Goal: Information Seeking & Learning: Learn about a topic

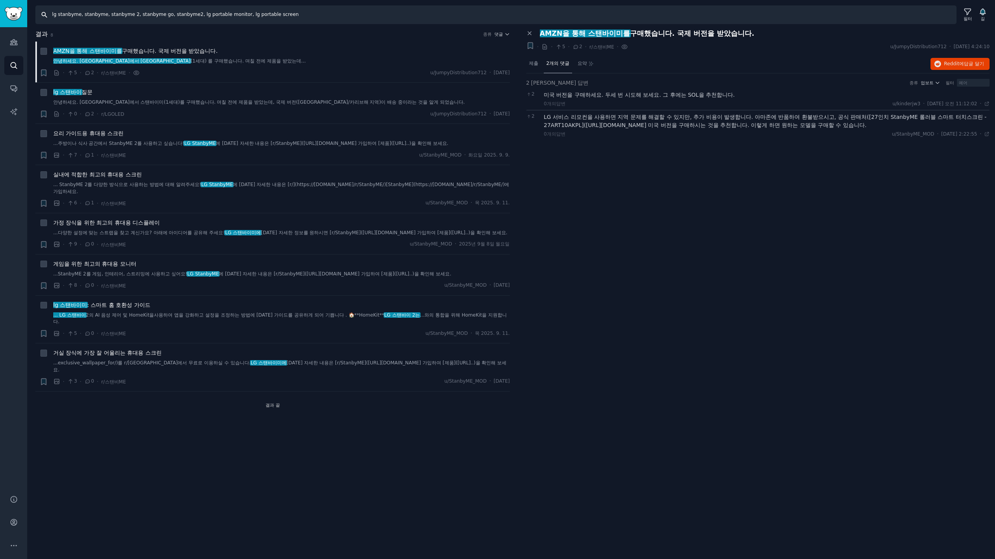
drag, startPoint x: 300, startPoint y: 13, endPoint x: 0, endPoint y: 26, distance: 300.4
click at [0, 26] on div "청중 찾다 대화 AI 보고서 돕다 계정 더 찾다 lg stanbyme, stanbyme, stanbyme 2, stanbyme go, stan…" at bounding box center [497, 279] width 995 height 559
type input "ㅣ"
type input "lg qned"
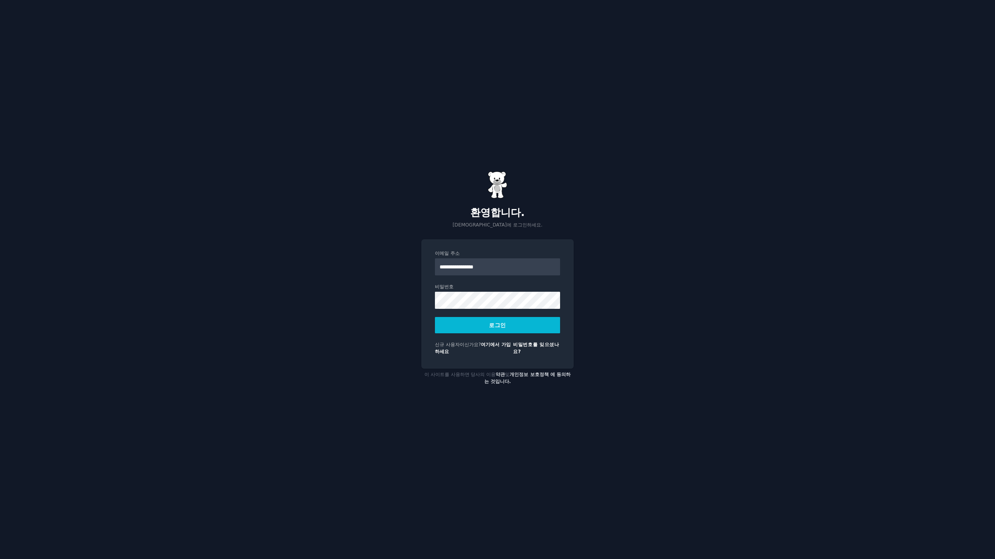
type input "**********"
click at [435, 317] on button "로그인" at bounding box center [497, 325] width 125 height 16
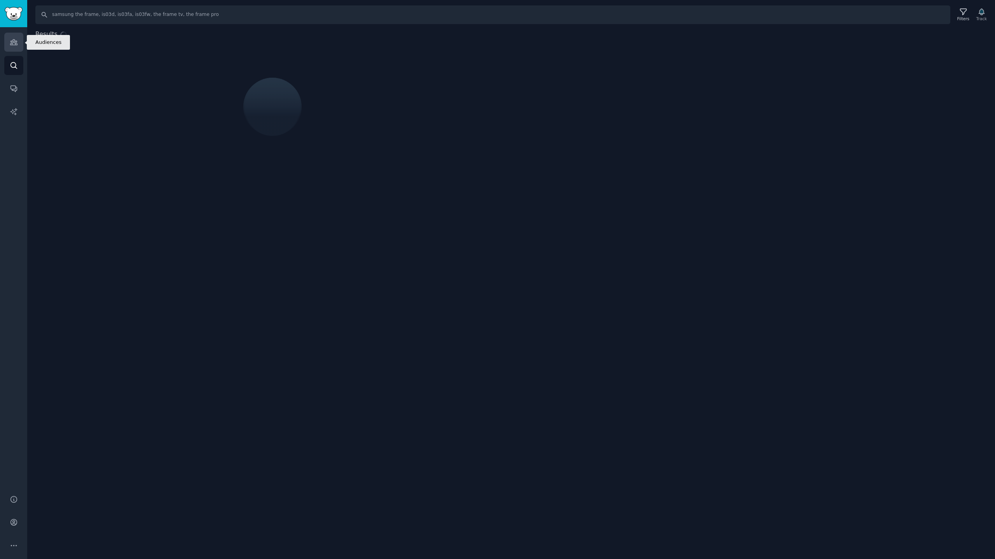
click at [16, 42] on icon "Sidebar" at bounding box center [13, 42] width 7 height 5
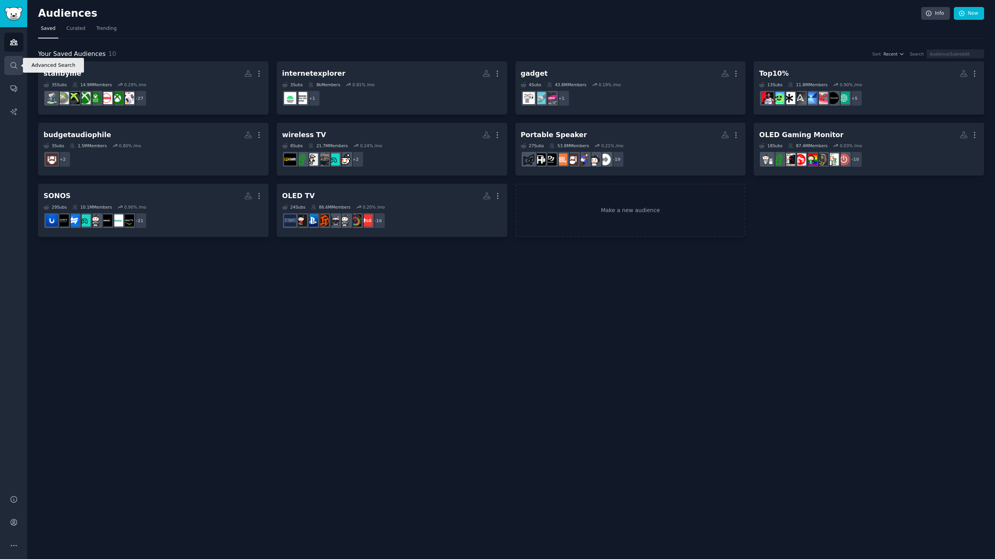
click at [16, 66] on icon "Sidebar" at bounding box center [14, 65] width 8 height 8
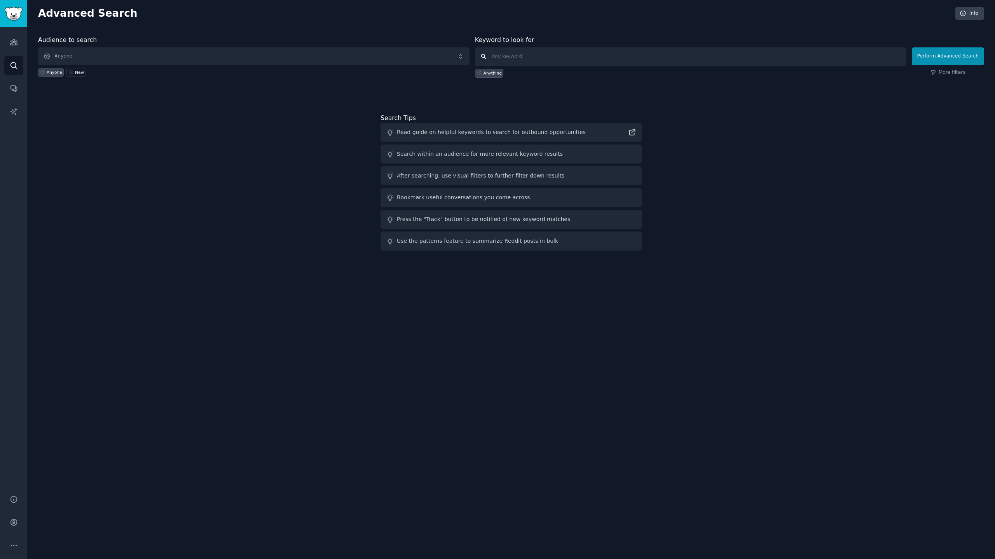
click at [538, 65] on input "text" at bounding box center [691, 56] width 432 height 19
type input "lg qned t"
click button "Perform Advanced Search" at bounding box center [948, 56] width 72 height 18
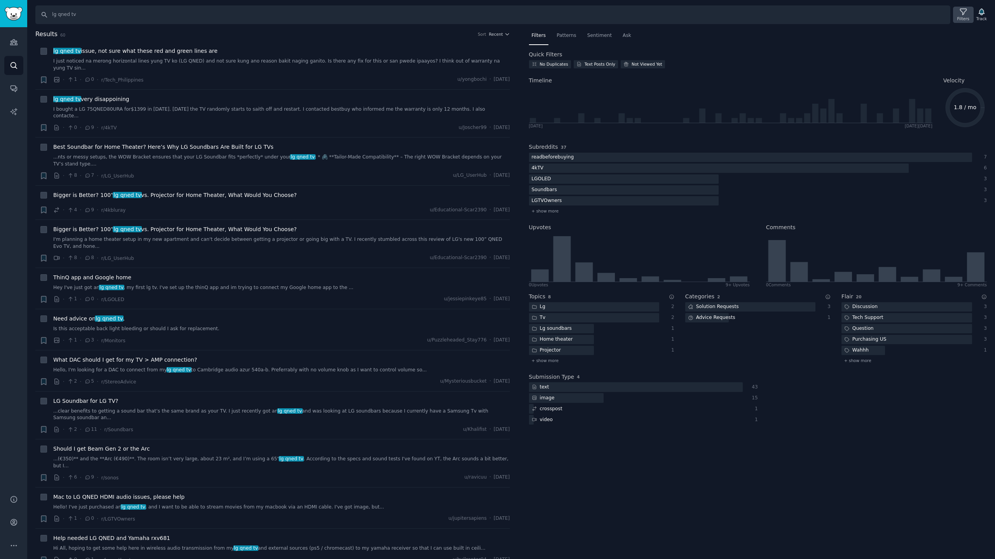
click at [968, 15] on icon at bounding box center [963, 12] width 8 height 8
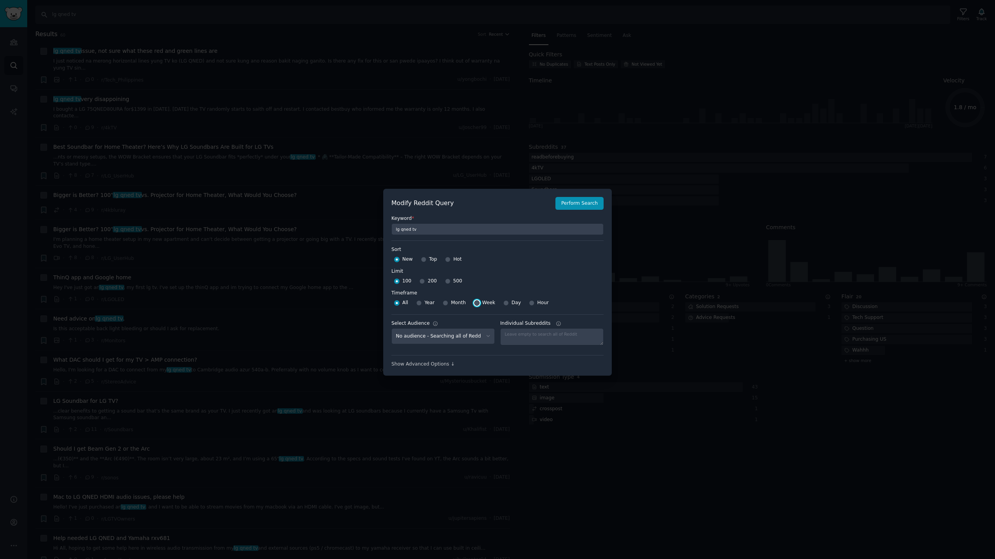
drag, startPoint x: 472, startPoint y: 302, endPoint x: 481, endPoint y: 305, distance: 9.2
click at [474, 303] on input "Week" at bounding box center [476, 303] width 5 height 5
radio input "true"
click at [504, 302] on input "Day" at bounding box center [505, 303] width 5 height 5
radio input "true"
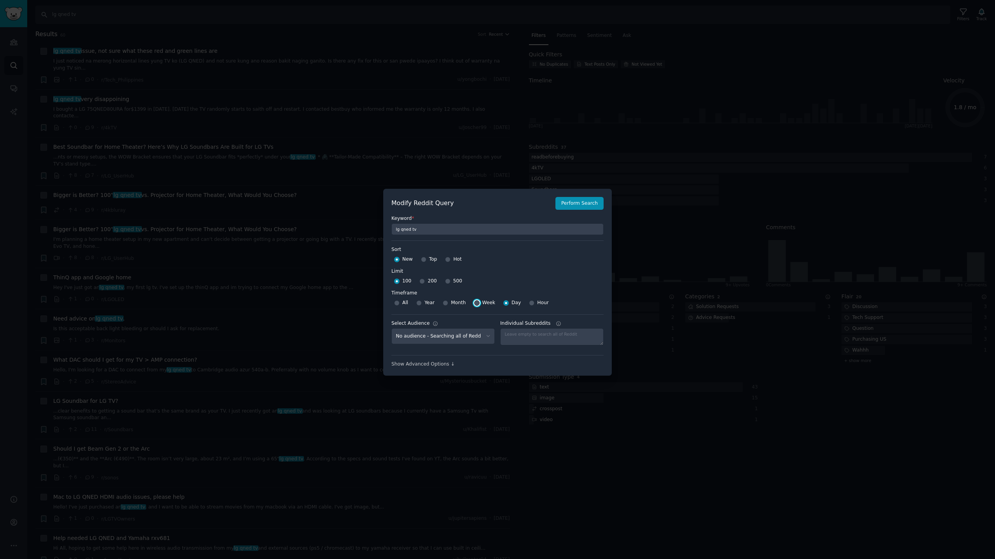
drag, startPoint x: 473, startPoint y: 302, endPoint x: 484, endPoint y: 297, distance: 11.7
click at [474, 302] on input "Week" at bounding box center [476, 303] width 5 height 5
radio input "true"
click at [578, 201] on button "Perform Search" at bounding box center [580, 203] width 48 height 13
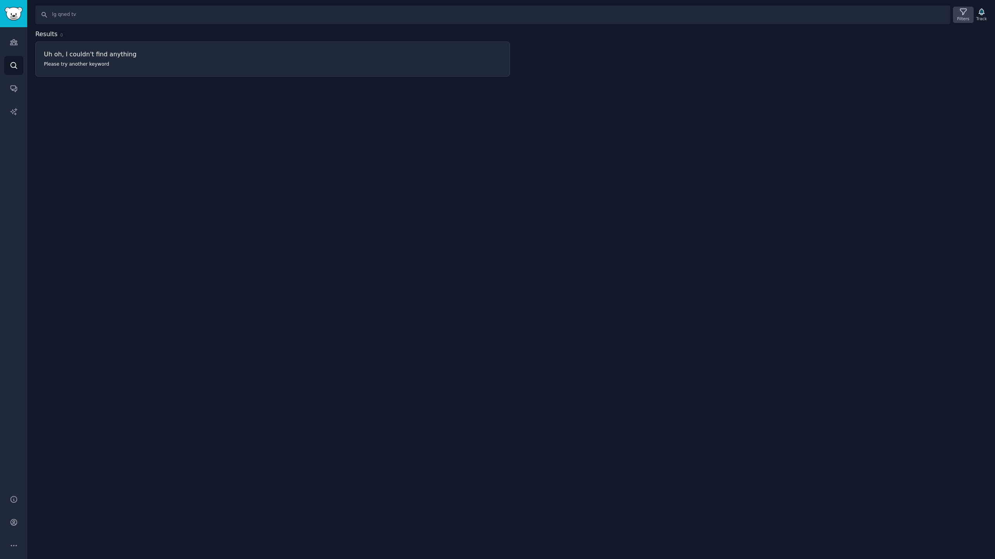
click at [966, 16] on div "Filters" at bounding box center [964, 18] width 12 height 5
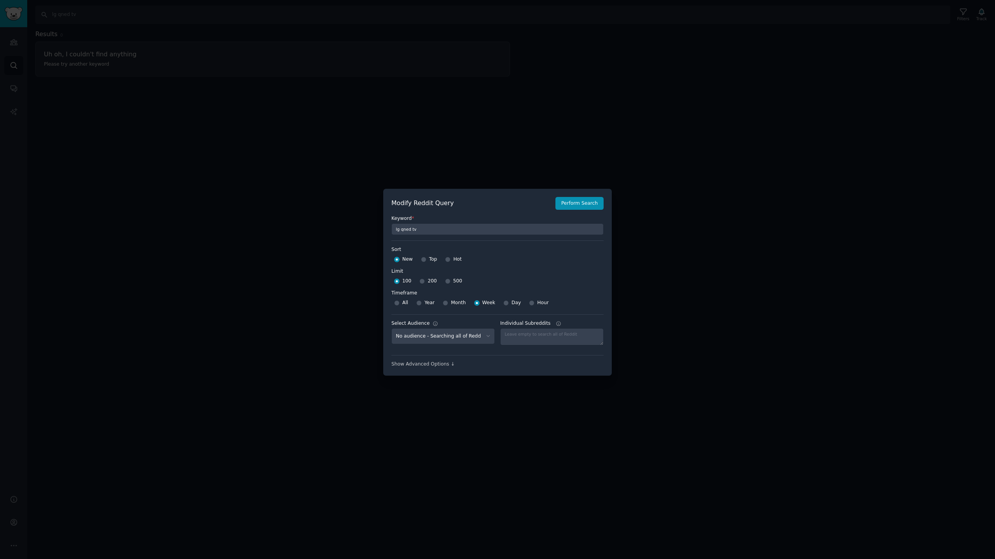
click at [488, 134] on div at bounding box center [497, 279] width 995 height 559
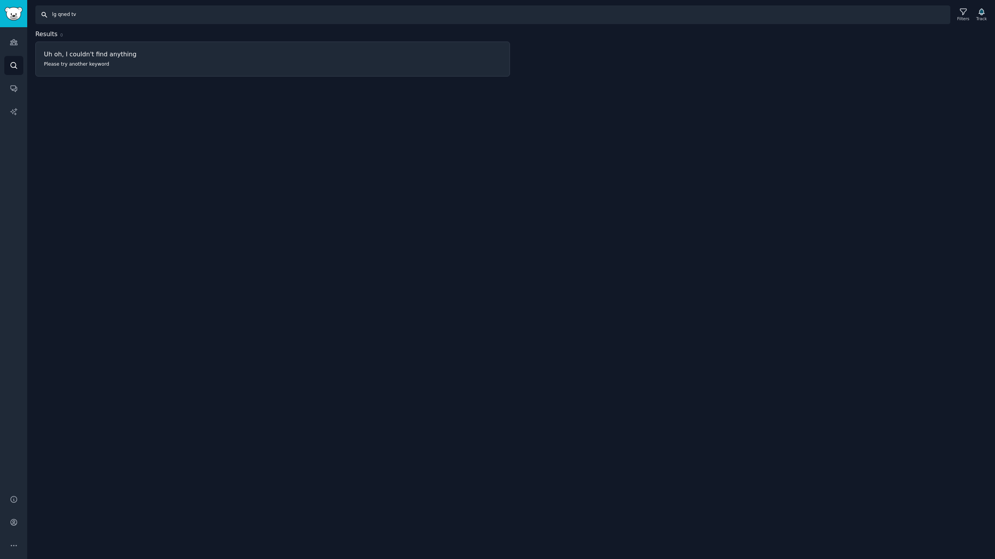
drag, startPoint x: 115, startPoint y: 19, endPoint x: 0, endPoint y: 0, distance: 117.1
click at [0, 3] on div "Audiences Search Conversations AI Reports Help Account More Search lg qned tv F…" at bounding box center [497, 279] width 995 height 559
type input "samsung qled tv"
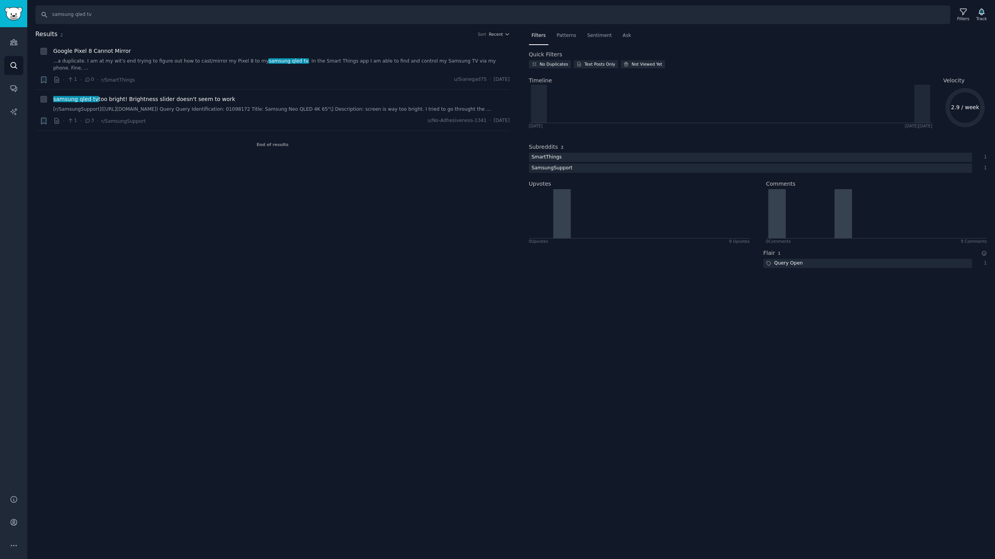
click at [92, 173] on div "Results 2 Sort Recent + Google Pixel 8 Cannot Mirror ...a duplicate. I am at my…" at bounding box center [278, 154] width 486 height 248
click at [964, 15] on icon at bounding box center [963, 12] width 8 height 8
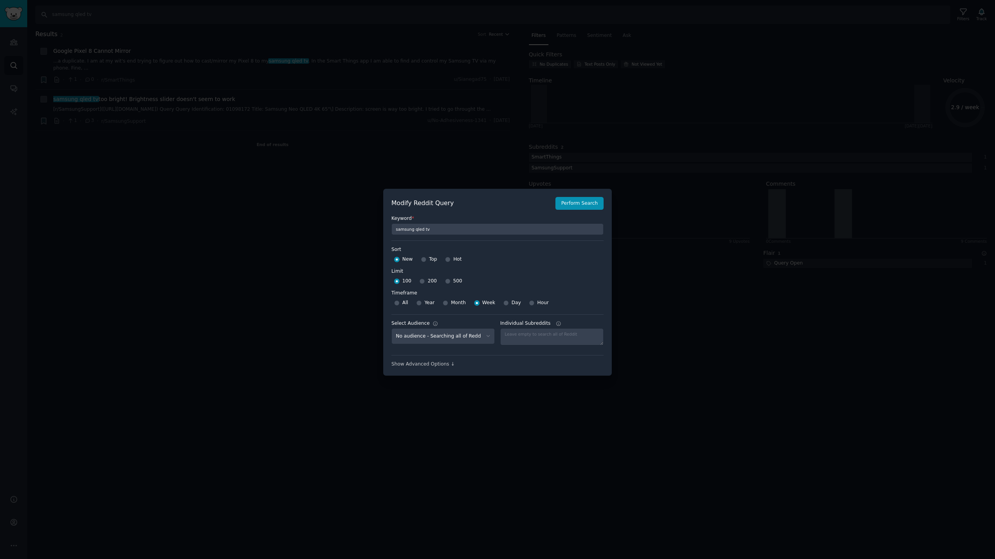
click at [664, 382] on div at bounding box center [497, 279] width 995 height 559
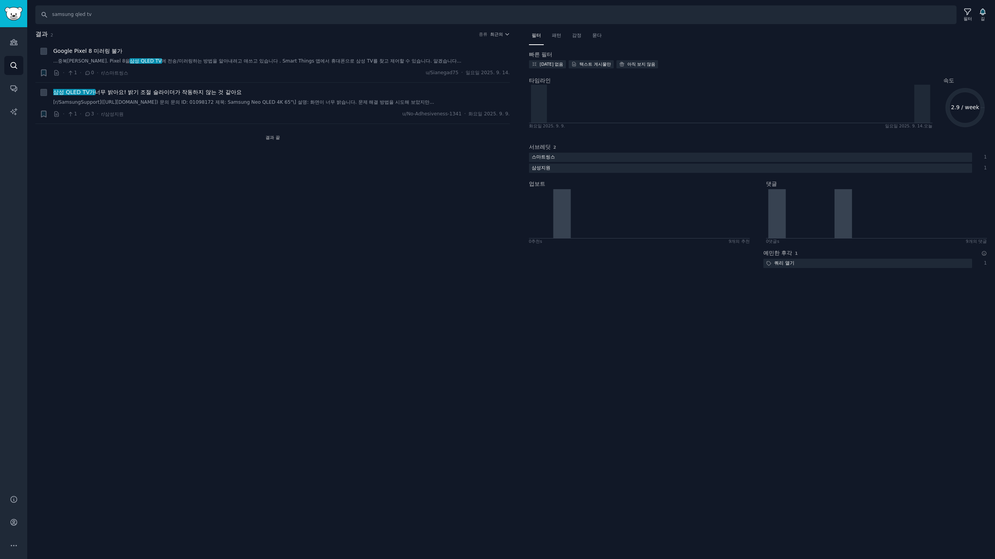
click at [188, 192] on div "결과 2 종류 최근의 + Google Pixel 8 미러링 불가 ...중복이네요. Pixel 8을 삼성 QLED TV 에 전송/미러링하는 방법…" at bounding box center [278, 154] width 486 height 248
click at [972, 12] on icon at bounding box center [968, 12] width 8 height 8
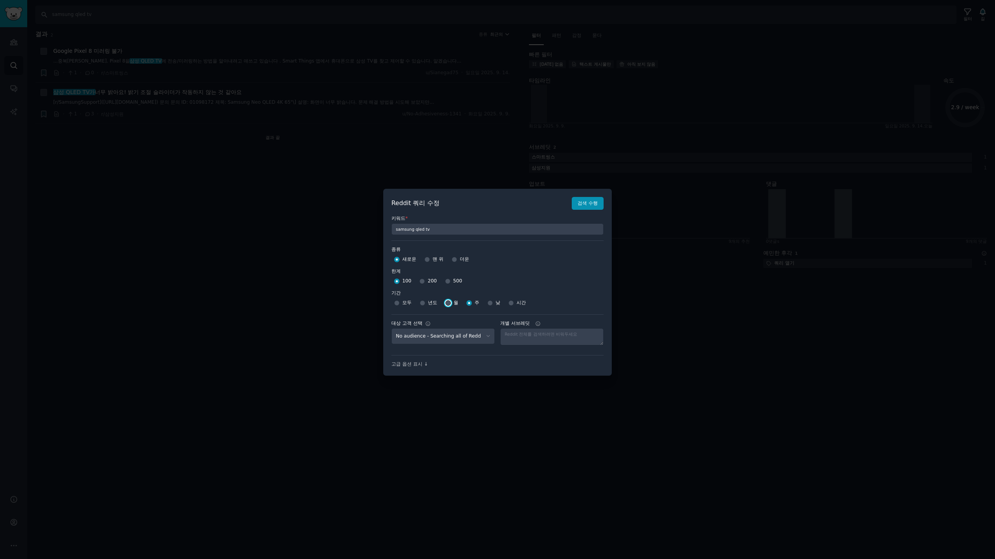
click at [449, 303] on input "월" at bounding box center [448, 303] width 5 height 5
radio input "true"
click at [589, 205] on font "검색 수행" at bounding box center [588, 203] width 20 height 5
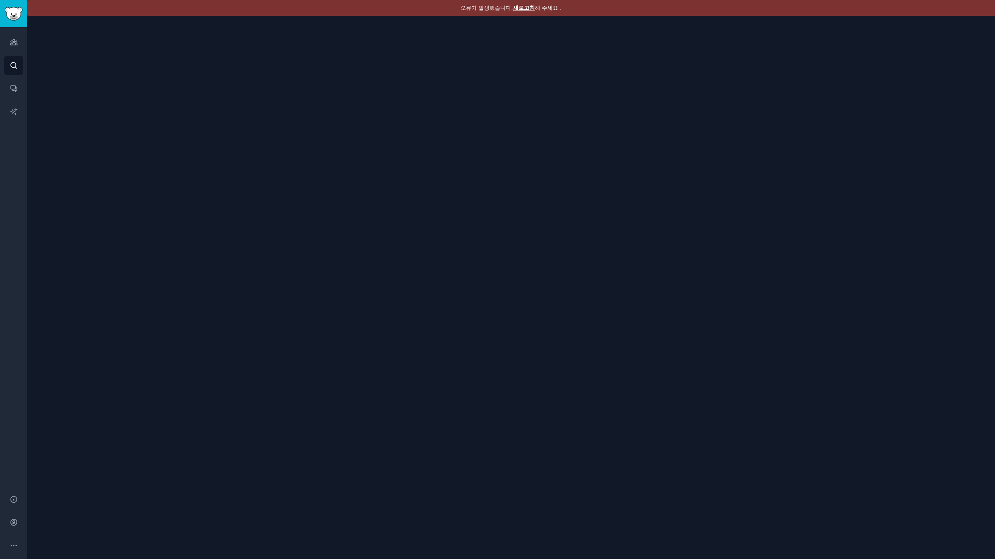
click at [528, 6] on font "새로고침" at bounding box center [524, 8] width 22 height 6
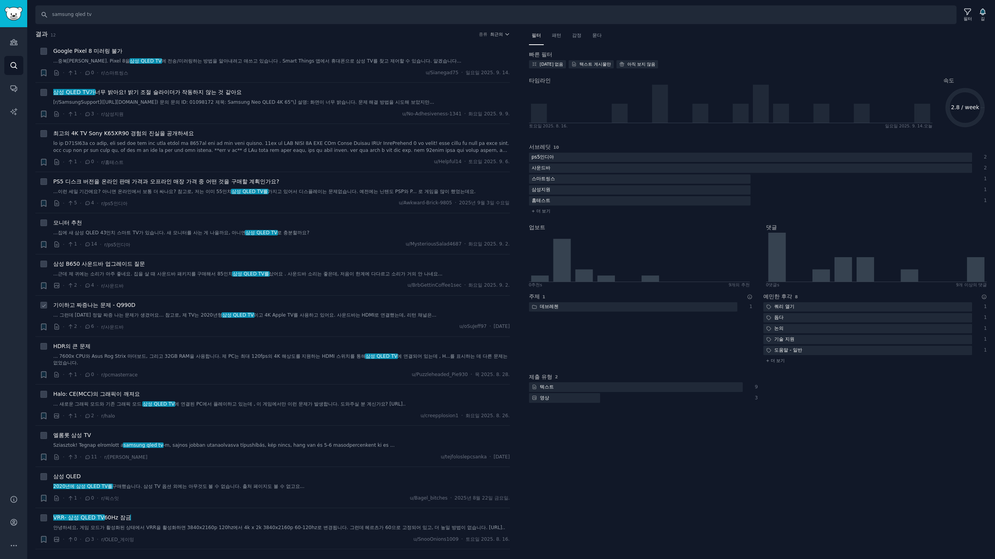
click at [182, 308] on div "기이하고 짜증나는 문제 - Q990D" at bounding box center [281, 305] width 457 height 8
click at [120, 307] on font "기이하고 짜증나는 문제 - Q990D" at bounding box center [94, 305] width 82 height 6
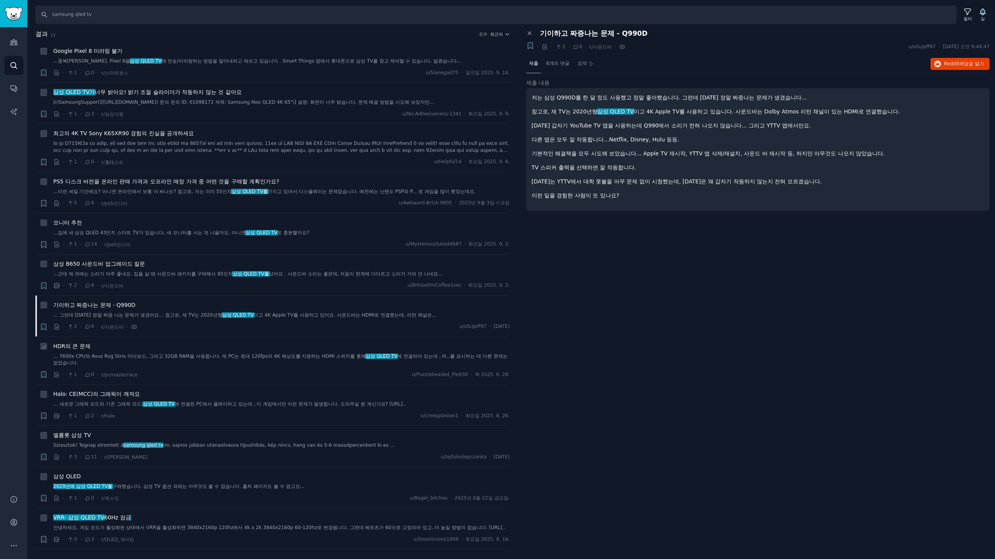
click at [134, 347] on div "HDR의 큰 문제" at bounding box center [281, 347] width 457 height 8
click at [215, 356] on font "... 7600x CPU와 Asus Rog Strix 마더보드, 그리고 32GB RAM을 사용합니다. 제 PC는 최대 120fps의 4K 해상…" at bounding box center [209, 356] width 313 height 5
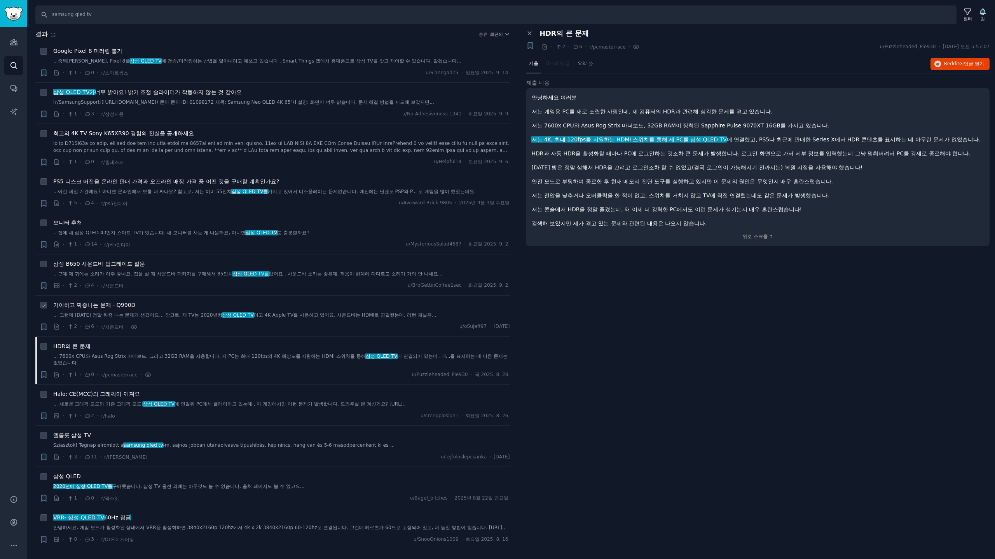
click at [128, 304] on font "기이하고 짜증나는 문제 - Q990D" at bounding box center [94, 305] width 82 height 6
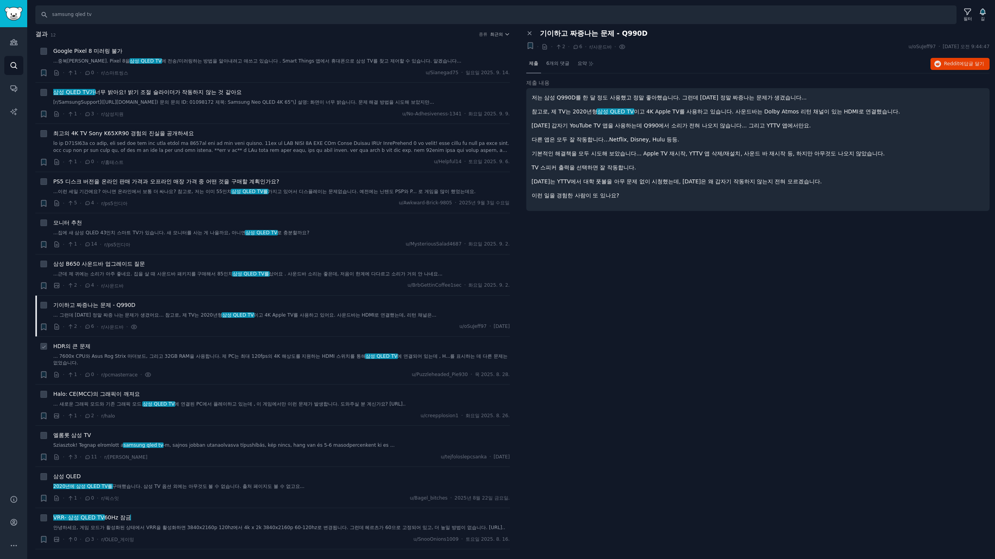
drag, startPoint x: 71, startPoint y: 346, endPoint x: 96, endPoint y: 345, distance: 25.3
click at [72, 346] on font "HDR의 큰 문제" at bounding box center [71, 346] width 37 height 6
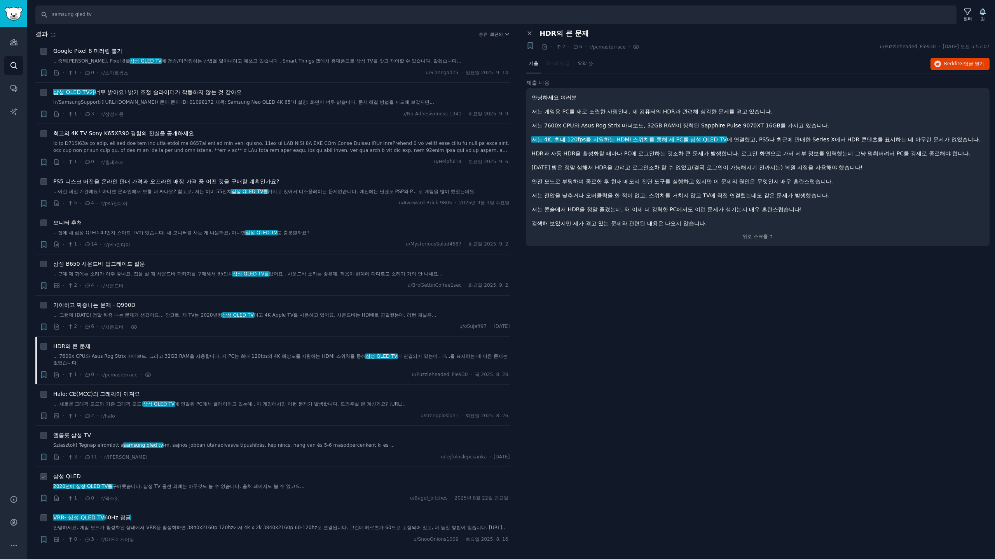
click at [126, 486] on font "구매했습니다" at bounding box center [126, 486] width 28 height 5
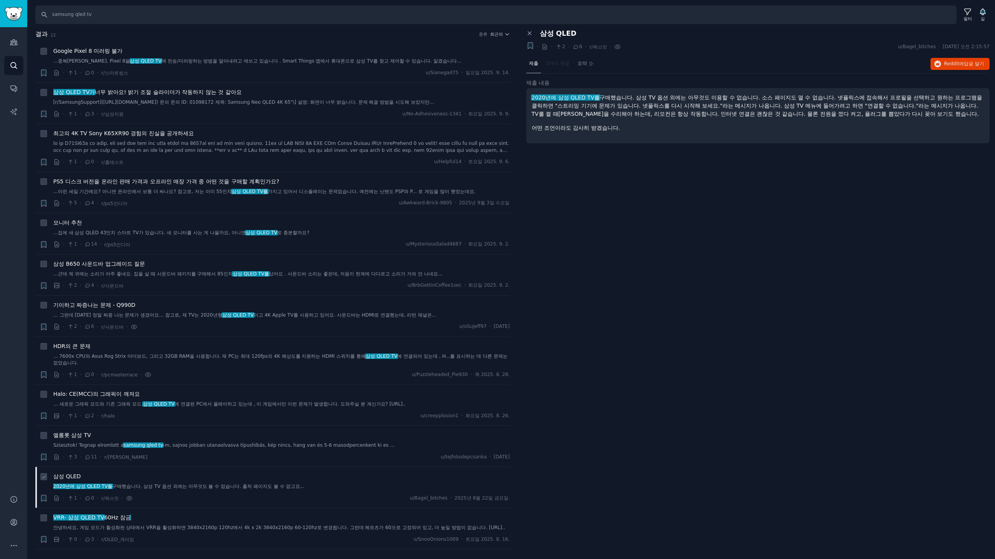
click at [69, 478] on font "삼성 QLED" at bounding box center [67, 477] width 28 height 6
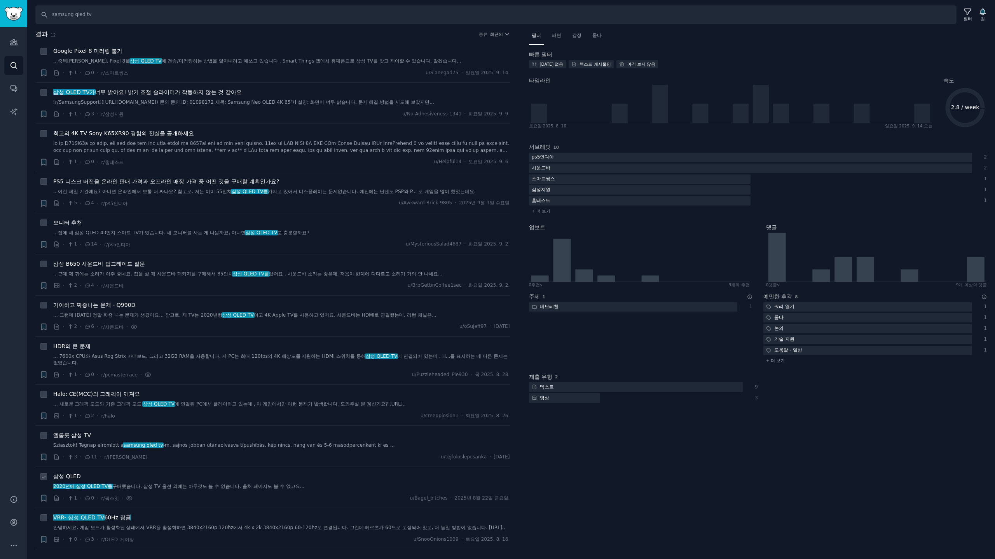
drag, startPoint x: 91, startPoint y: 487, endPoint x: 110, endPoint y: 486, distance: 19.5
click at [91, 487] on font "2020년에 삼성 QLED TV를" at bounding box center [82, 486] width 59 height 5
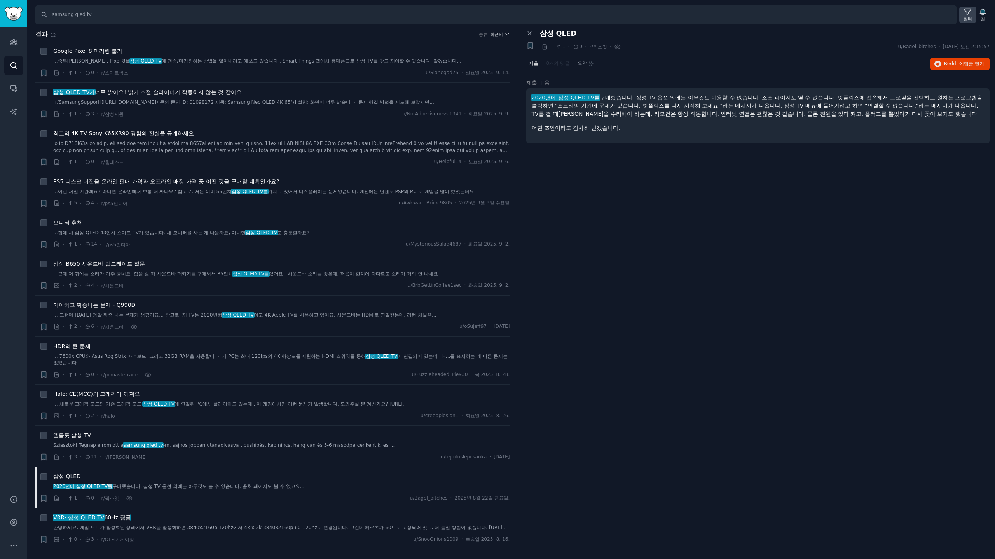
click at [972, 14] on icon at bounding box center [968, 12] width 8 height 8
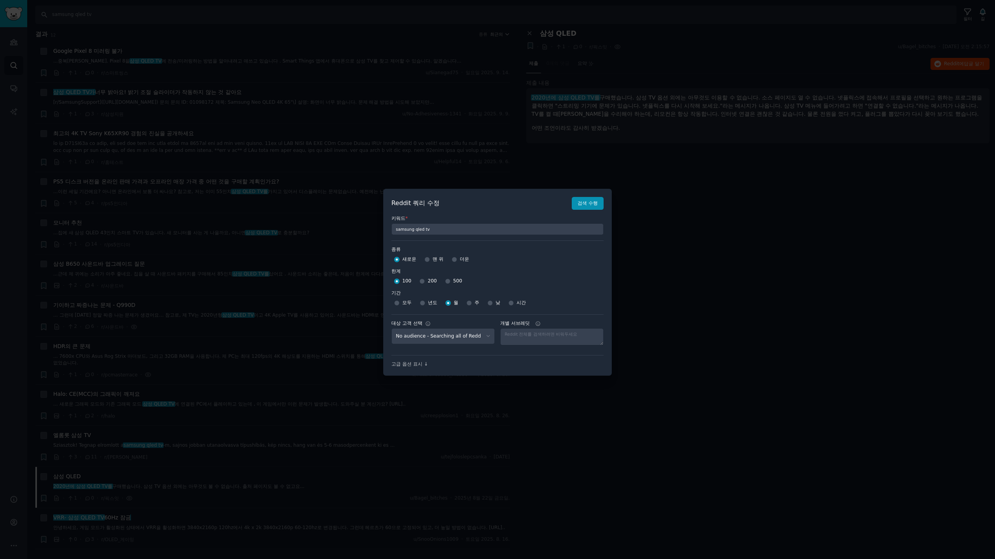
click at [730, 238] on div at bounding box center [497, 279] width 995 height 559
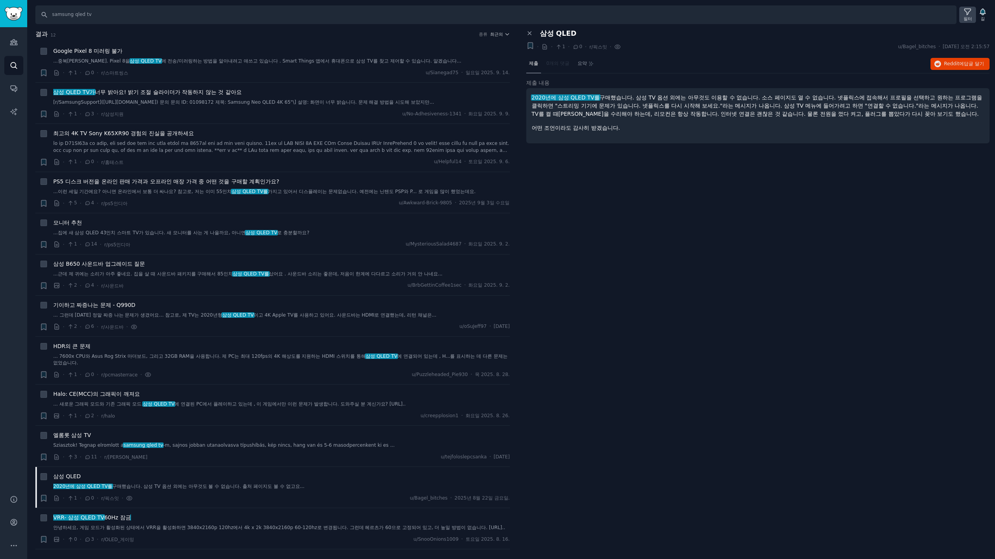
click at [966, 16] on font "필터" at bounding box center [968, 18] width 9 height 5
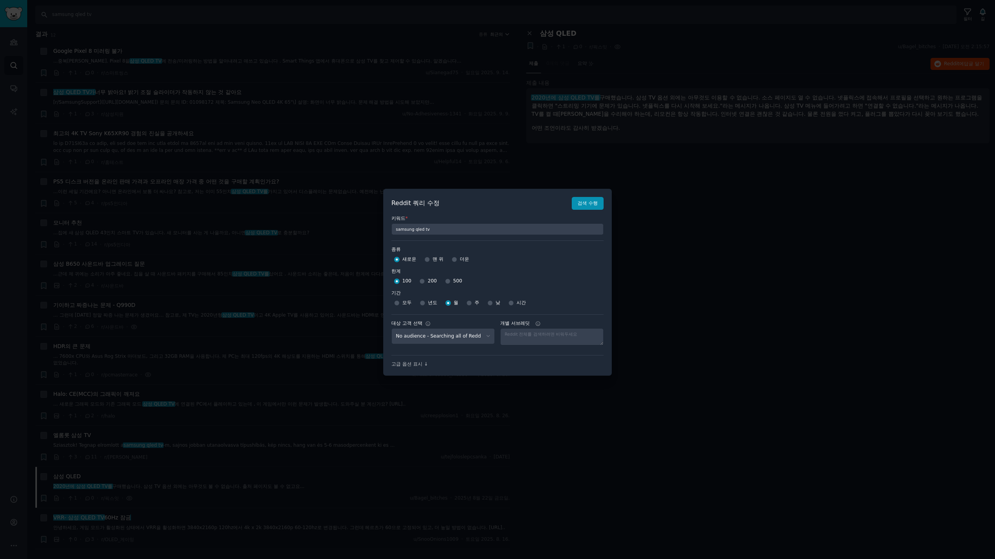
click at [432, 302] on font "년도" at bounding box center [432, 302] width 9 height 5
click at [425, 302] on input "년도" at bounding box center [422, 303] width 5 height 5
radio input "true"
click at [690, 200] on div at bounding box center [497, 279] width 995 height 559
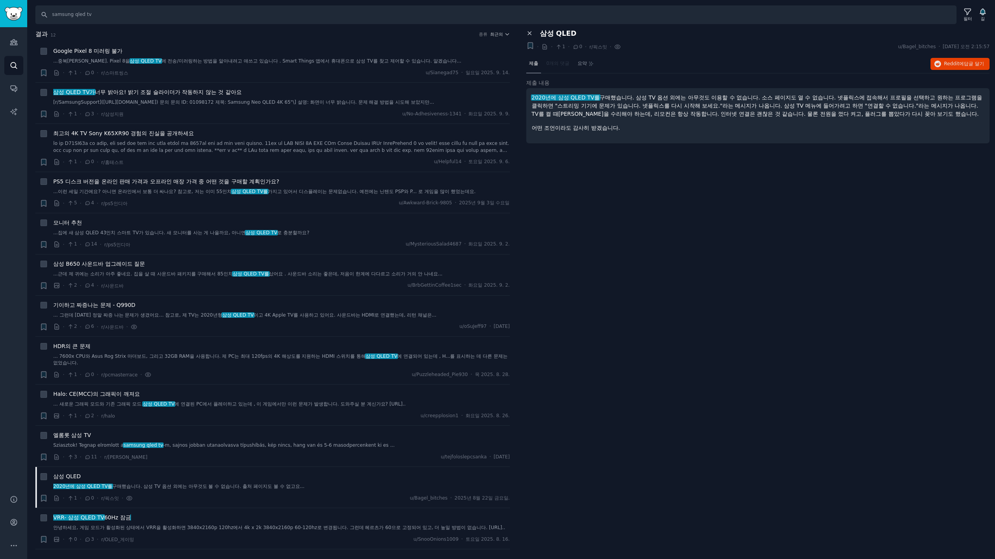
click at [531, 32] on icon at bounding box center [529, 33] width 3 height 3
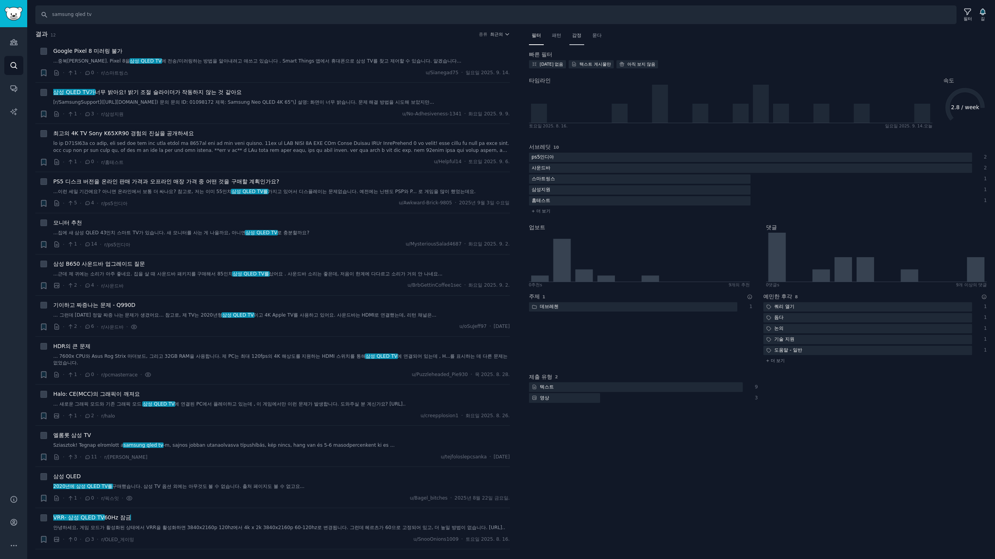
click at [578, 35] on font "감정" at bounding box center [576, 35] width 9 height 5
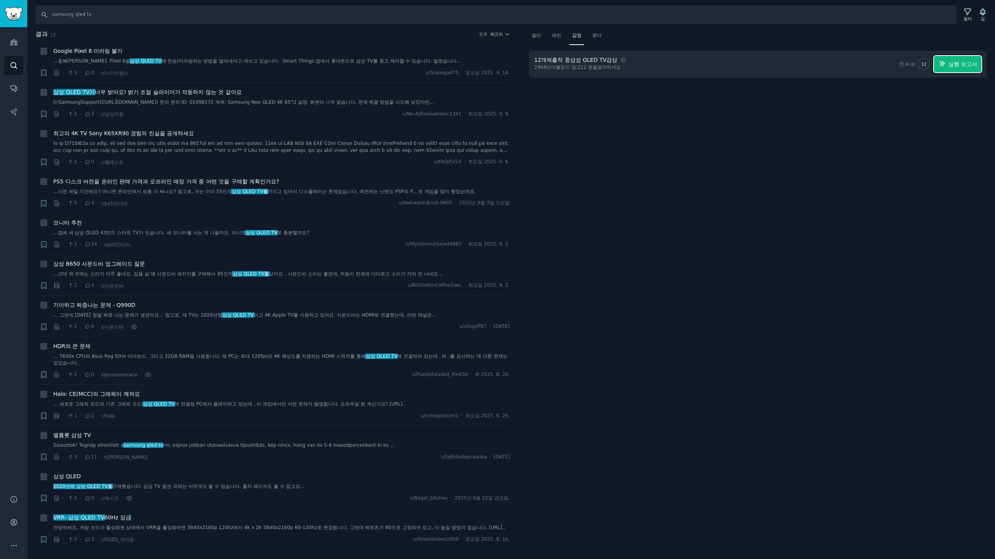
click at [952, 67] on font "실행 보고서" at bounding box center [963, 64] width 29 height 6
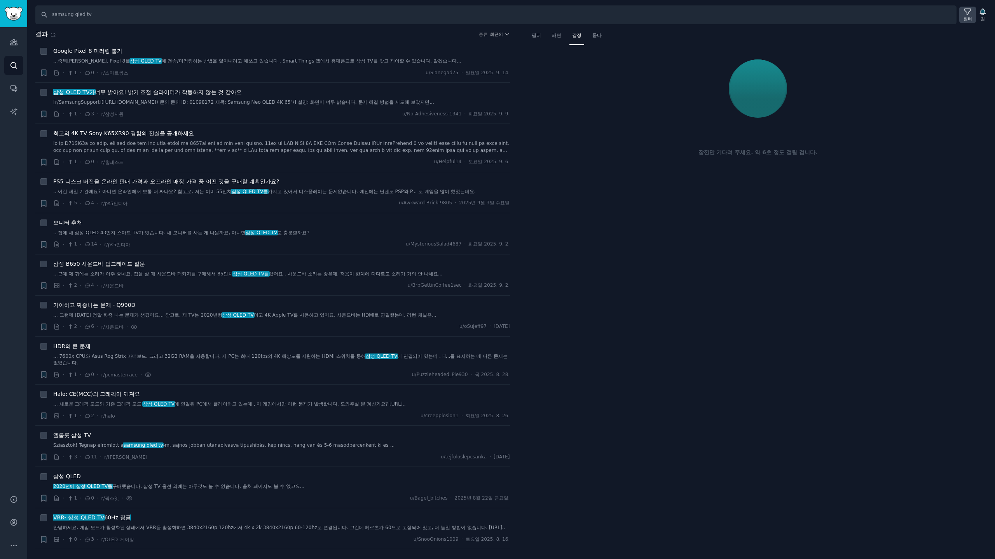
click at [967, 14] on icon at bounding box center [968, 12] width 8 height 8
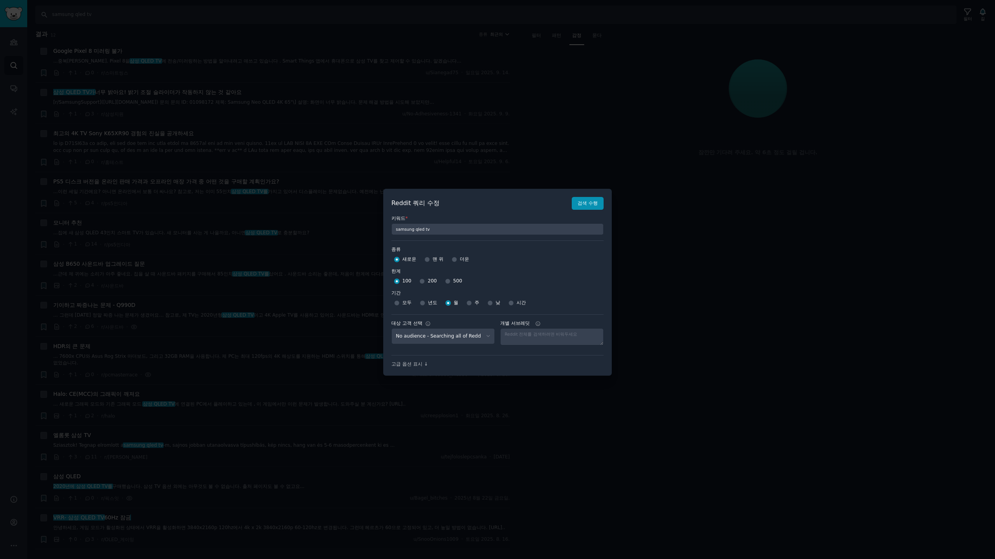
click at [858, 40] on div at bounding box center [497, 279] width 995 height 559
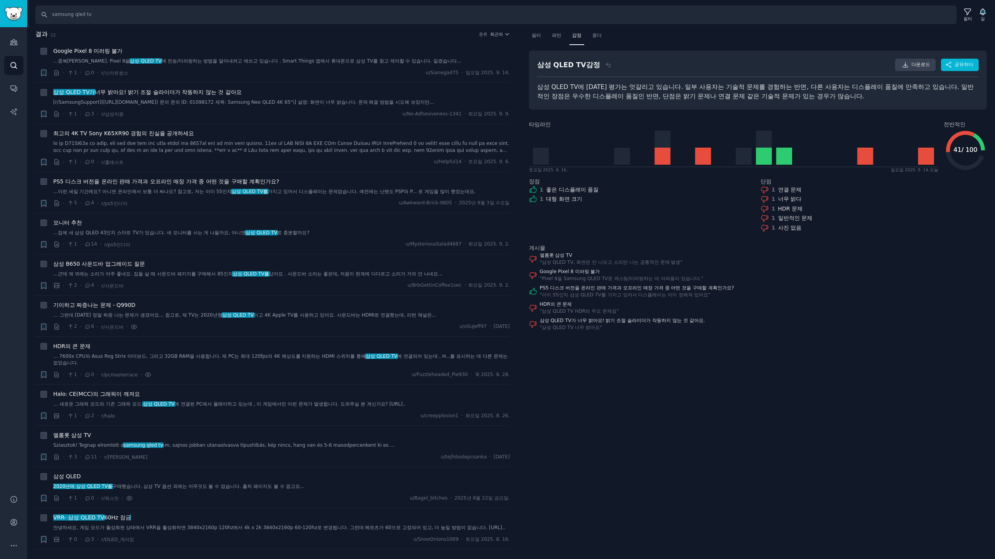
click at [702, 398] on div "필터 패턴 감정 묻다 삼성 QLED TV 감정 다운로드 공유하다 삼성 QLED TV에 대한 평가는 엇갈리고 있습니다. 일부 사용자는 기술적 문…" at bounding box center [758, 295] width 475 height 530
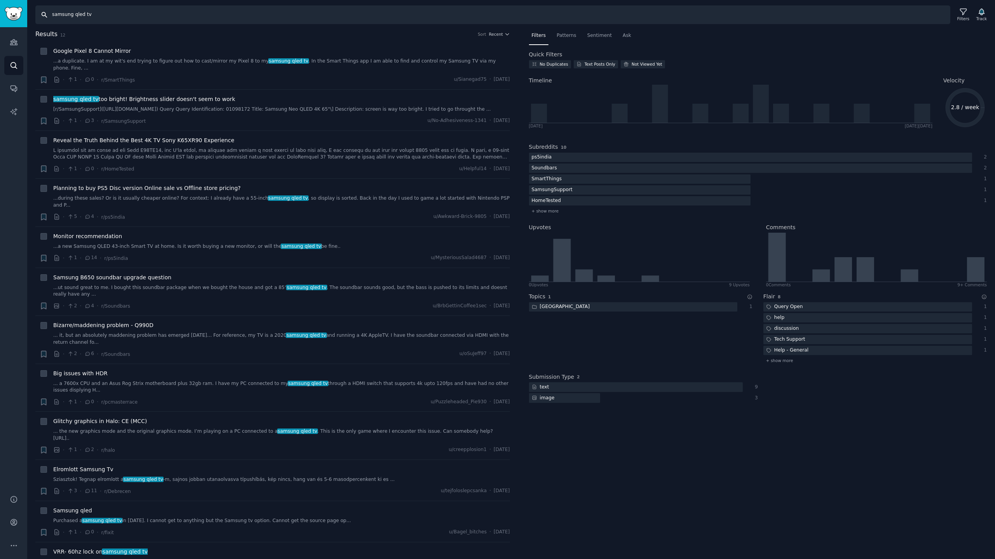
drag, startPoint x: 128, startPoint y: 13, endPoint x: 0, endPoint y: -7, distance: 129.9
click at [0, 0] on html "Audiences Search Conversations AI Reports Help Account More Search samsung qled…" at bounding box center [497, 279] width 995 height 559
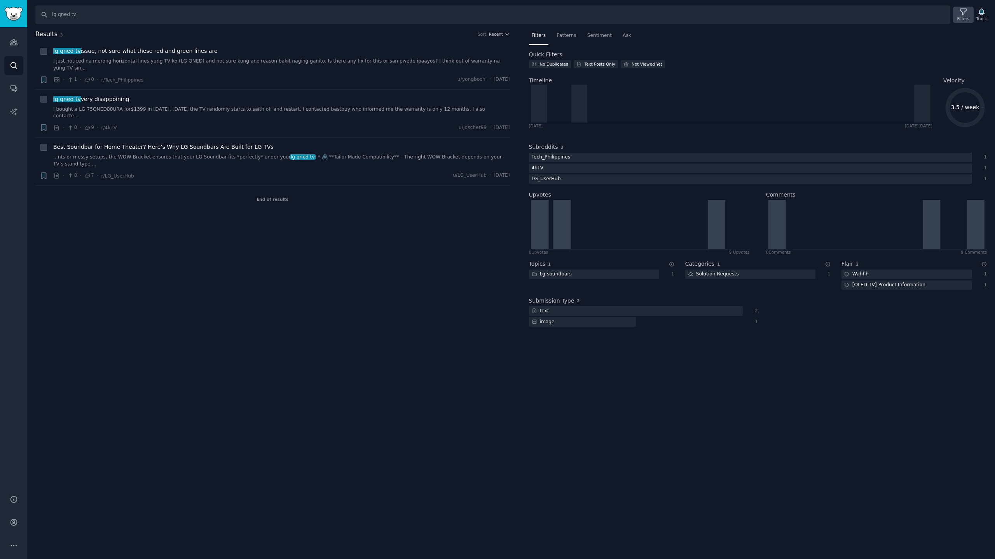
click at [965, 19] on div "Filters" at bounding box center [964, 18] width 12 height 5
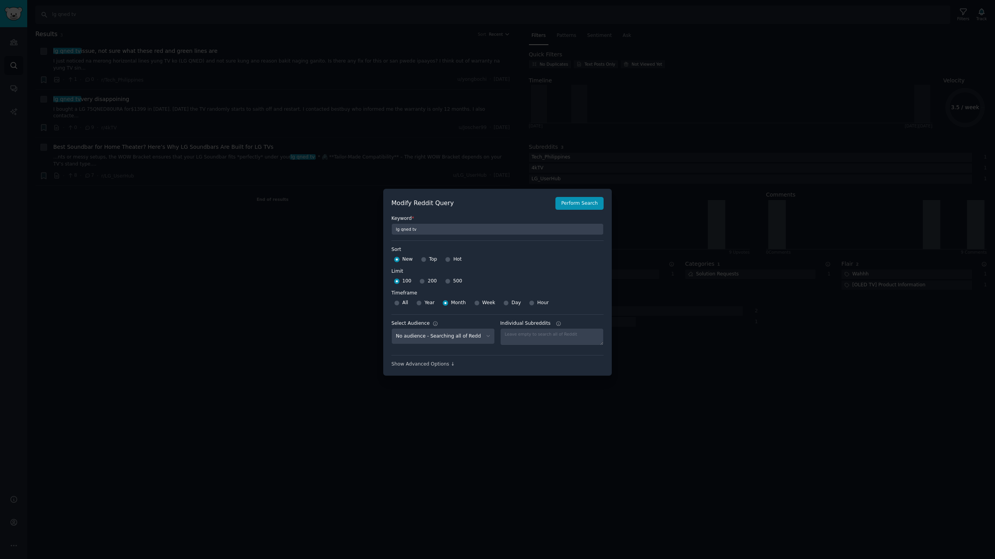
click at [511, 399] on div at bounding box center [497, 279] width 995 height 559
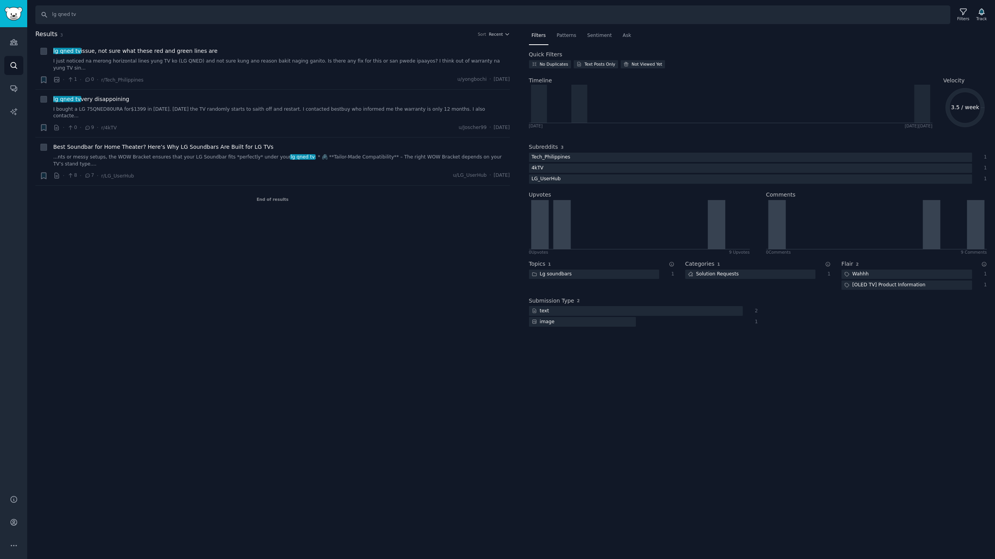
click at [299, 269] on div "Results 3 Sort Recent + lg qned tv issue, not sure what these red and green lin…" at bounding box center [278, 183] width 486 height 307
drag, startPoint x: 59, startPoint y: 14, endPoint x: 195, endPoint y: 28, distance: 137.1
click at [196, 28] on div "Search lg qned tv Filters Track Results 3 Sort Recent + lg qned tv issue, not s…" at bounding box center [511, 279] width 968 height 559
click at [151, 17] on input "lg qned tv" at bounding box center [492, 14] width 915 height 19
drag, startPoint x: 0, startPoint y: 0, endPoint x: 0, endPoint y: -7, distance: 7.4
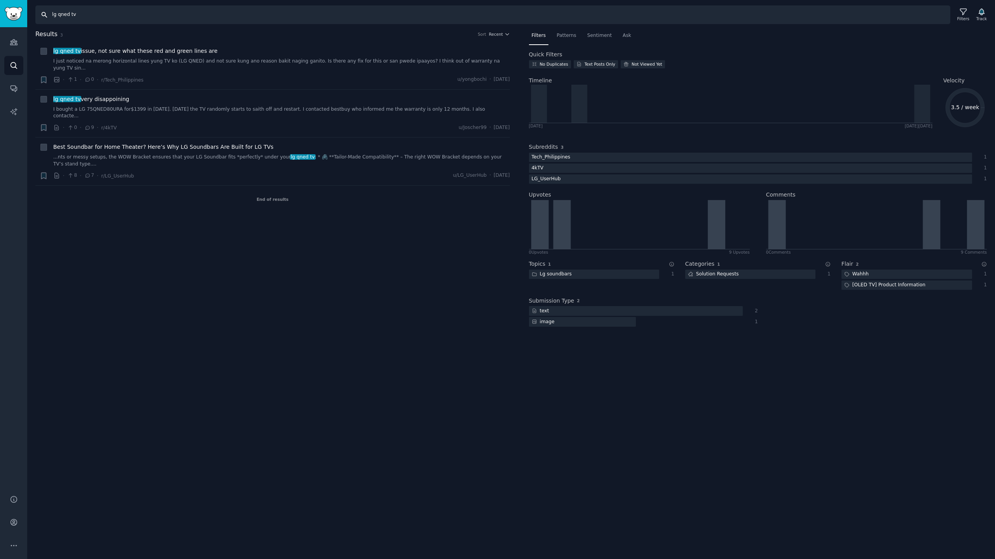
click at [0, 0] on html "Audiences Search Conversations AI Reports Help Account More Search lg qned tv F…" at bounding box center [497, 279] width 995 height 559
type input "a"
type input "s"
type input "lg qned tv"
click at [244, 199] on div "결과 끝" at bounding box center [272, 185] width 475 height 27
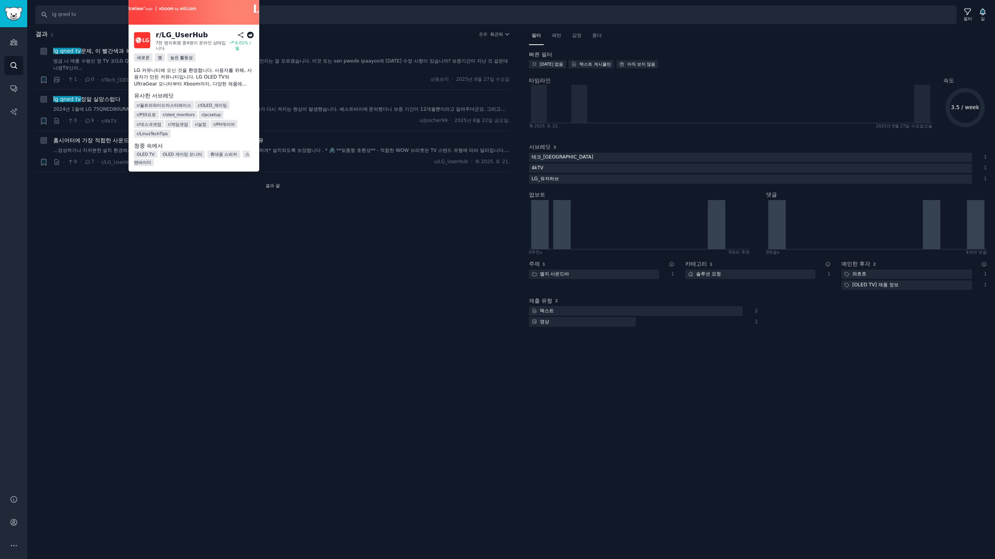
drag, startPoint x: 114, startPoint y: 162, endPoint x: 79, endPoint y: 173, distance: 36.8
click at [68, 198] on div "결과 3 종류 최근의 + lg qned tv 문제, 이 빨간색과 녹색 선이 무엇인지 잘 모르겠어요 방금 나 메롱 수평선 영 TV 코(LG QN…" at bounding box center [278, 183] width 486 height 307
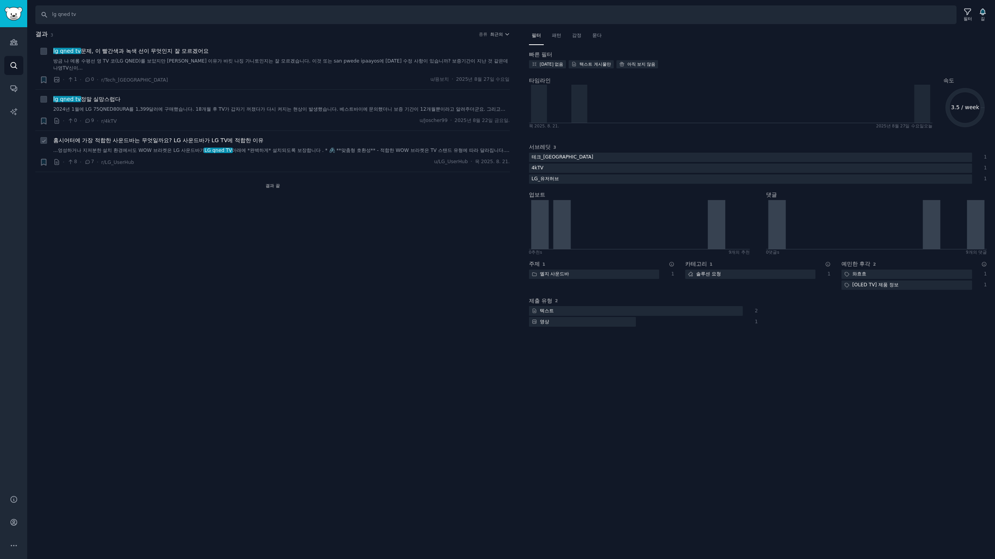
click at [108, 137] on font "홈시어터에 가장 적합한 사운드바는 무엇일까요? LG 사운드바가 LG TV에 적합한 이유" at bounding box center [158, 140] width 210 height 6
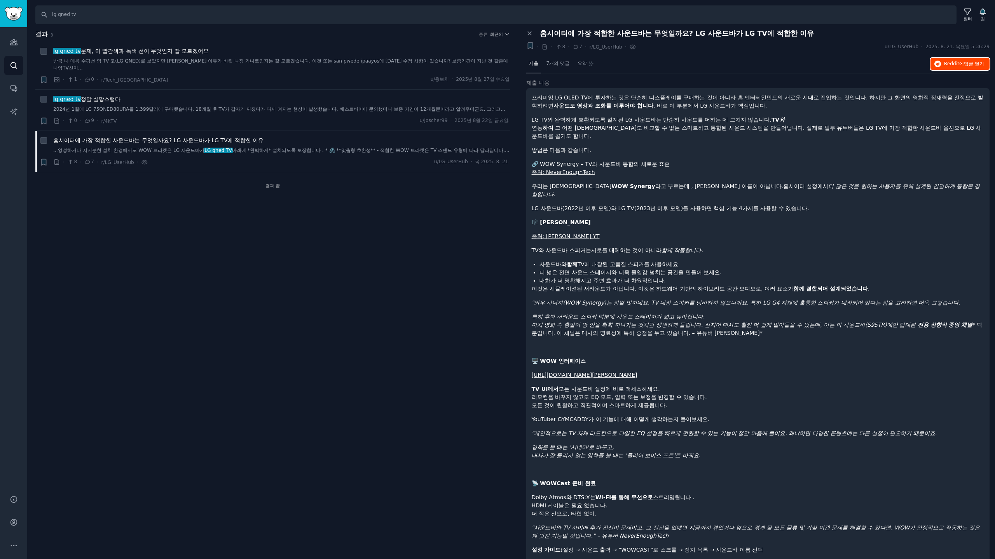
click at [953, 65] on font "Reddit에" at bounding box center [954, 63] width 20 height 5
click at [532, 32] on icon at bounding box center [529, 33] width 7 height 7
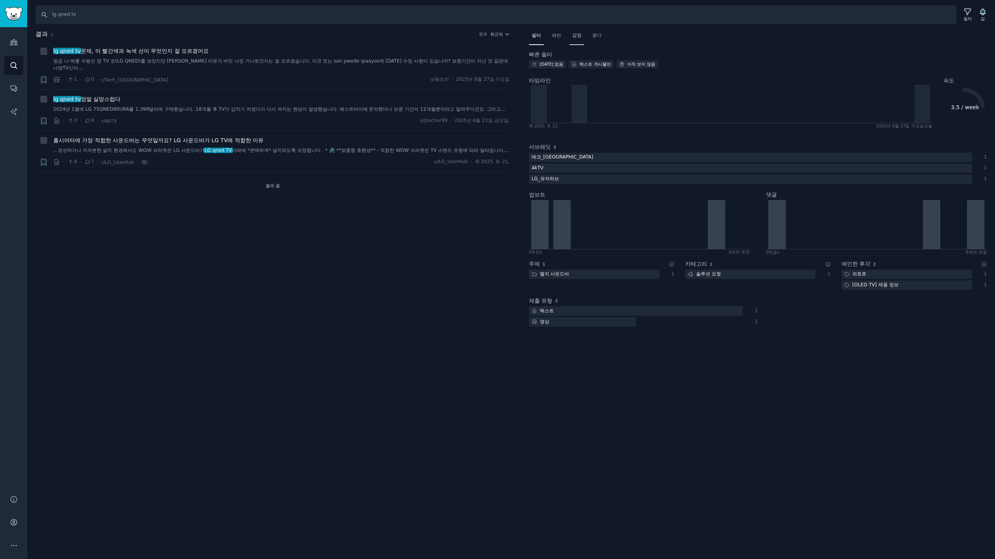
click at [578, 35] on font "감정" at bounding box center [576, 35] width 9 height 5
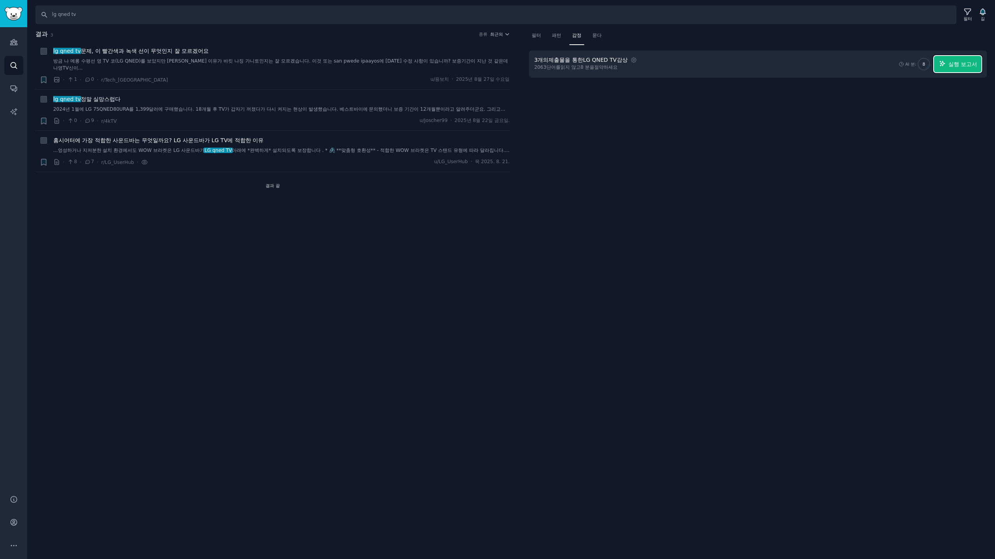
click at [956, 65] on font "실행 보고서" at bounding box center [963, 64] width 29 height 6
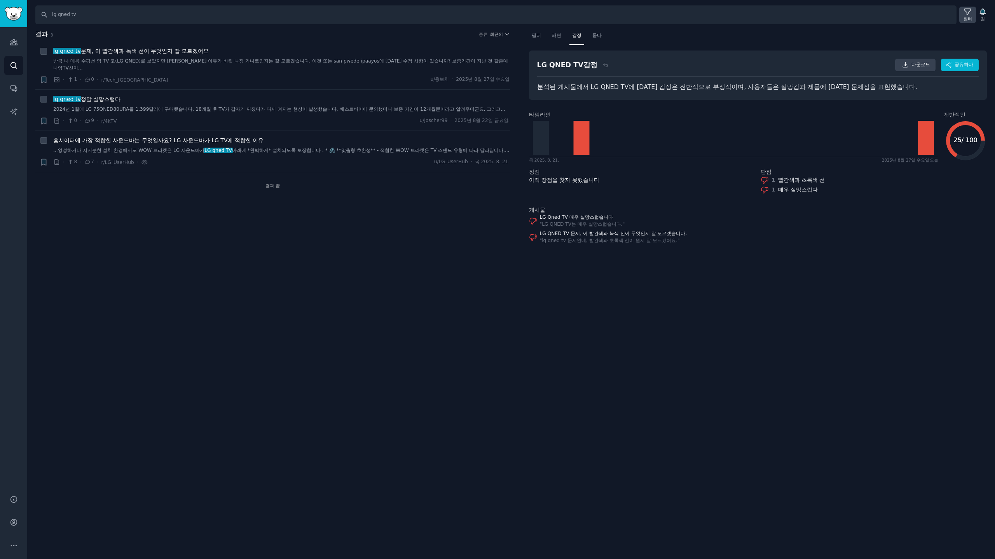
click at [967, 17] on font "필터" at bounding box center [968, 18] width 9 height 5
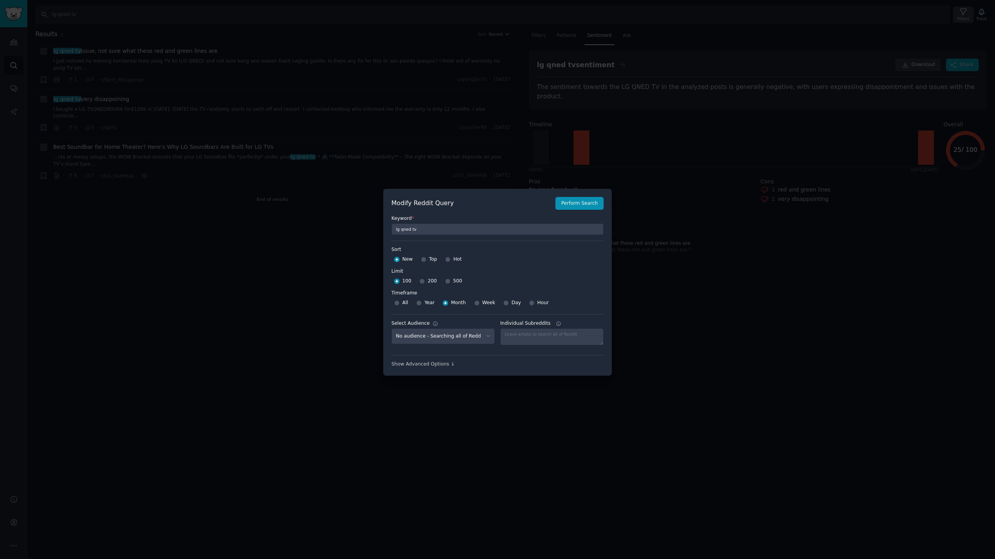
click at [274, 275] on div at bounding box center [497, 279] width 995 height 559
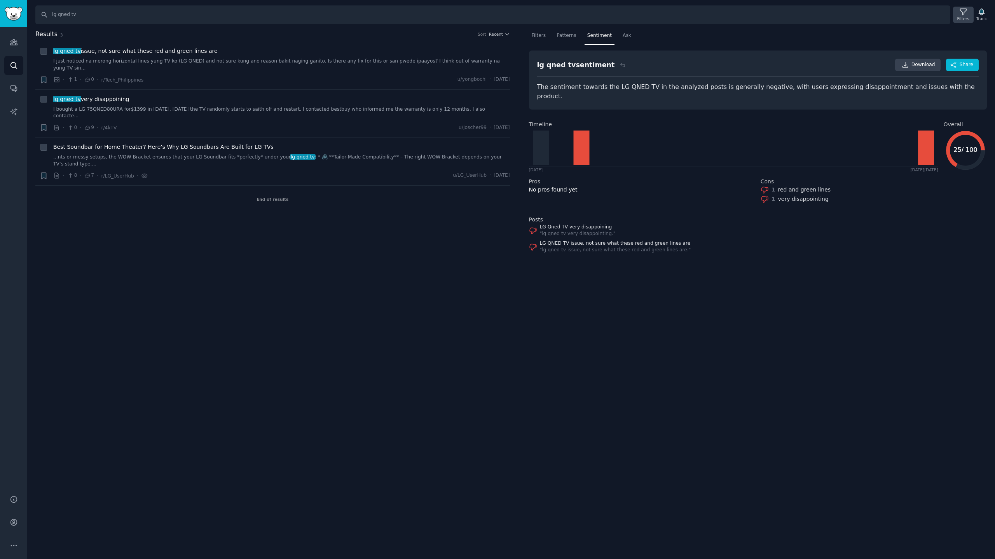
drag, startPoint x: 965, startPoint y: 14, endPoint x: 961, endPoint y: 13, distance: 3.9
click at [961, 13] on div "Filters" at bounding box center [963, 15] width 20 height 16
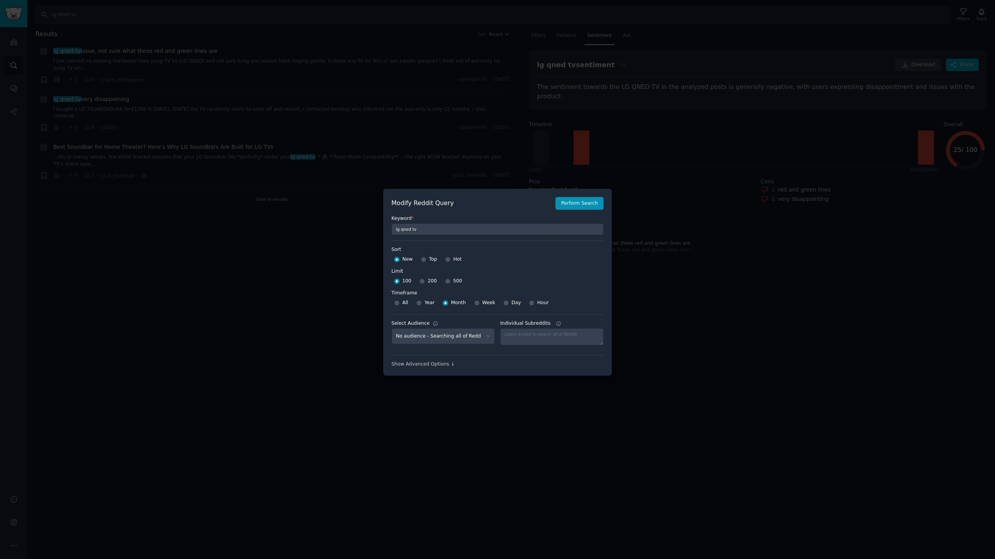
click at [285, 261] on div at bounding box center [497, 279] width 995 height 559
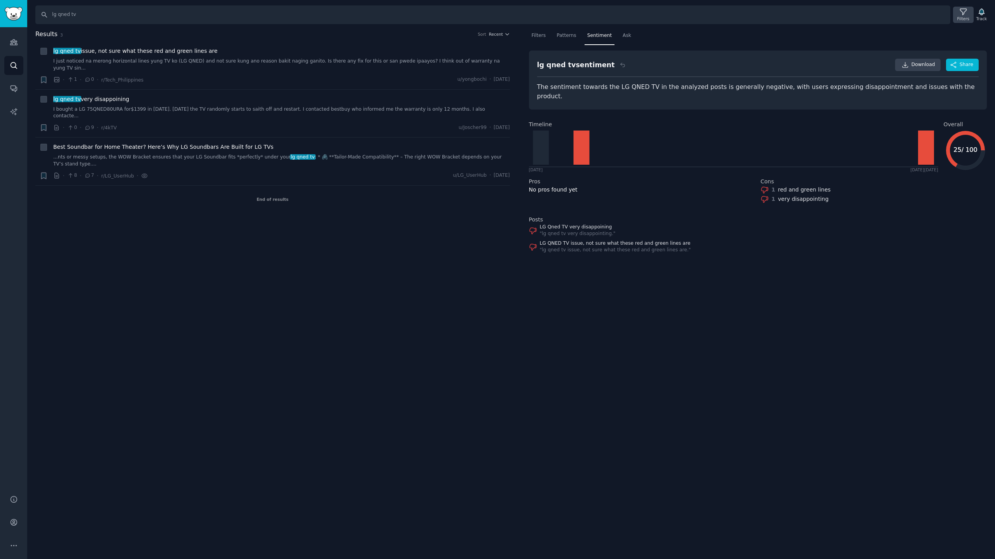
click at [964, 11] on icon at bounding box center [963, 12] width 8 height 8
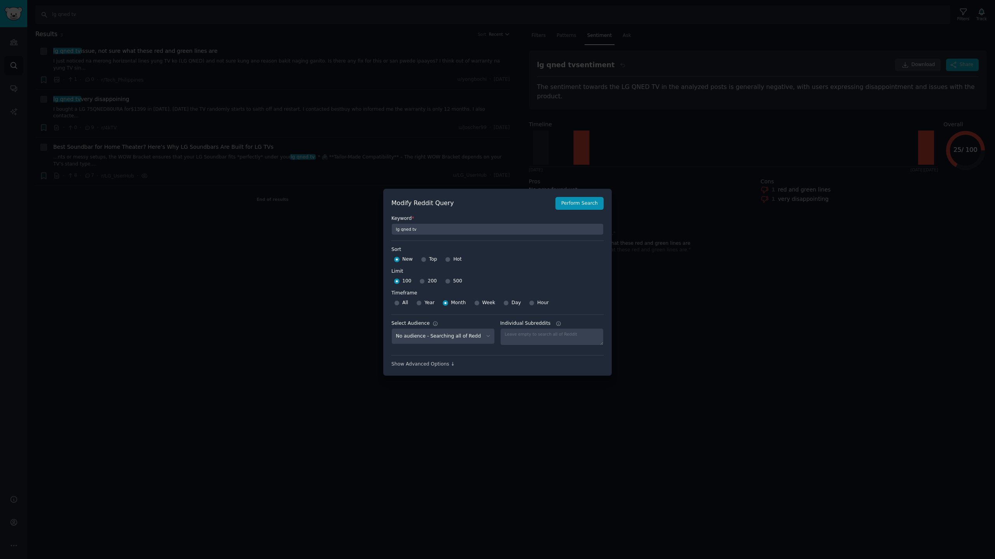
click at [171, 234] on div at bounding box center [497, 279] width 995 height 559
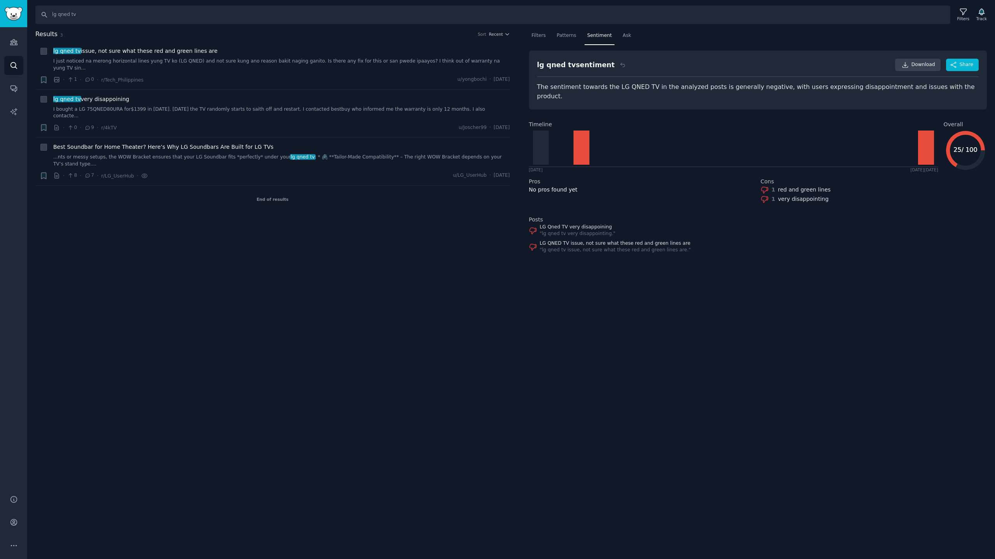
click at [288, 269] on div "Search lg qned tv Filters Track Results 3 Sort Recent + lg qned tv issue, not s…" at bounding box center [511, 279] width 968 height 559
drag, startPoint x: 456, startPoint y: 308, endPoint x: 540, endPoint y: 309, distance: 83.2
click at [463, 308] on div "Search lg qned tv Filters Track Results 3 Sort Recent + lg qned tv issue, not s…" at bounding box center [511, 279] width 968 height 559
click at [625, 322] on div "Search lg qned tv Filters Track Results 3 Sort Recent + lg qned tv issue, not s…" at bounding box center [511, 279] width 968 height 559
drag, startPoint x: 375, startPoint y: 309, endPoint x: 542, endPoint y: 328, distance: 168.3
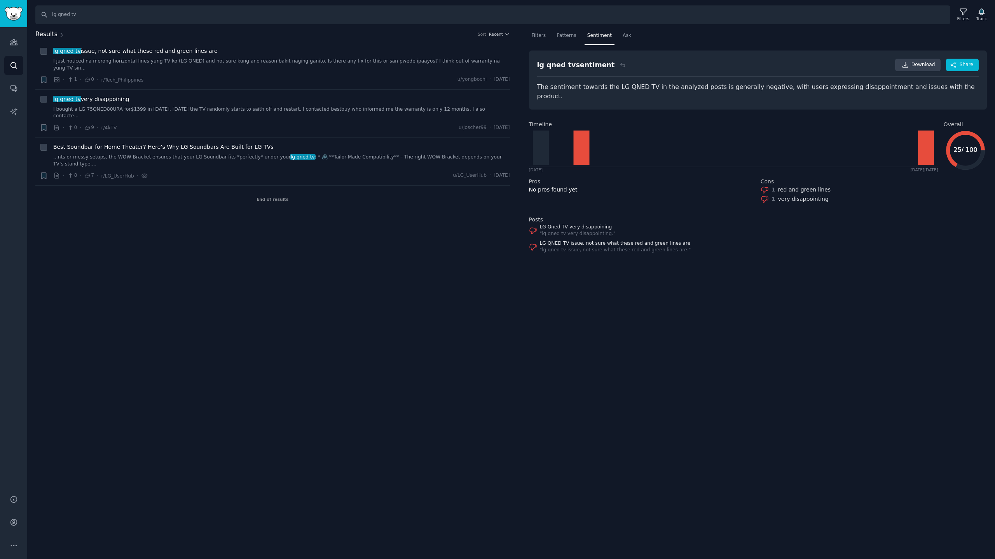
click at [375, 309] on div "Search lg qned tv Filters Track Results 3 Sort Recent + lg qned tv issue, not s…" at bounding box center [511, 279] width 968 height 559
click at [631, 336] on div "Search lg qned tv Filters Track Results 3 Sort Recent + lg qned tv issue, not s…" at bounding box center [511, 279] width 968 height 559
click at [585, 311] on div "Search lg qned tv Filters Track Results 3 Sort Recent + lg qned tv issue, not s…" at bounding box center [511, 279] width 968 height 559
